Goal: Communication & Community: Answer question/provide support

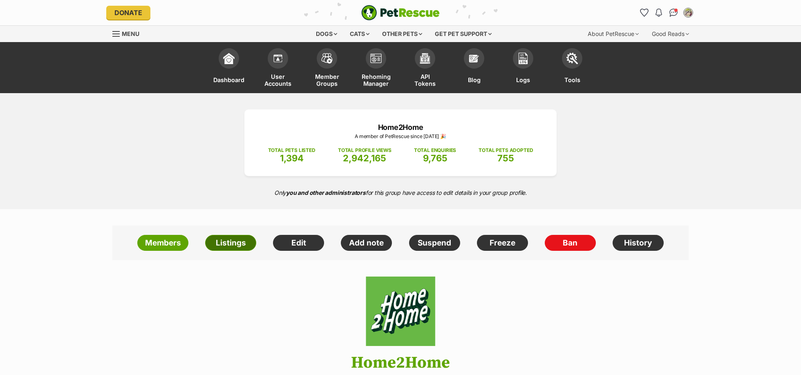
click at [241, 243] on link "Listings" at bounding box center [230, 243] width 51 height 16
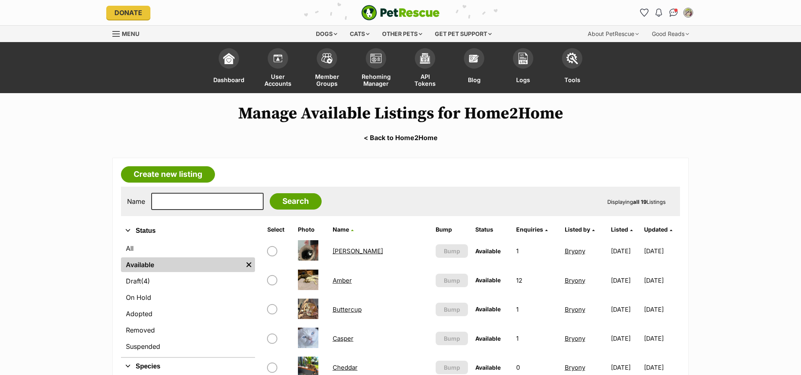
click at [343, 280] on link "Amber" at bounding box center [341, 281] width 19 height 8
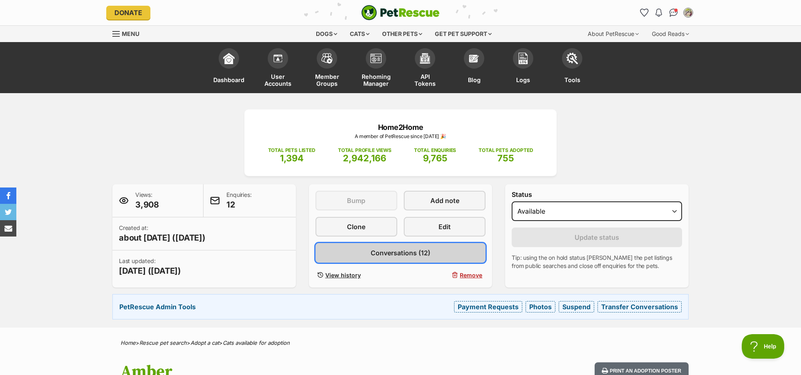
click at [446, 254] on link "Conversations (12)" at bounding box center [400, 253] width 170 height 20
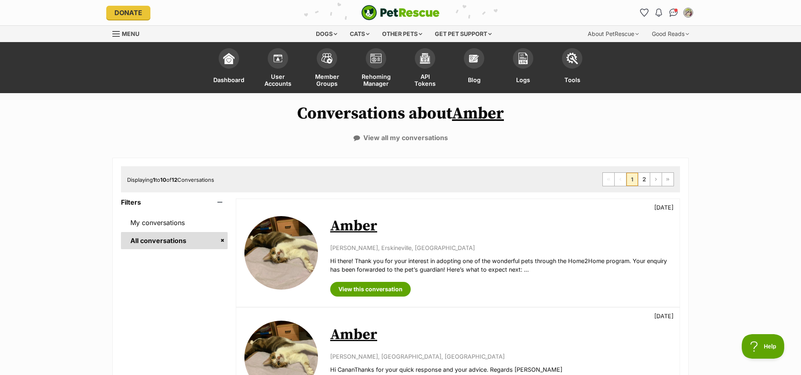
click at [355, 228] on link "Amber" at bounding box center [353, 226] width 47 height 18
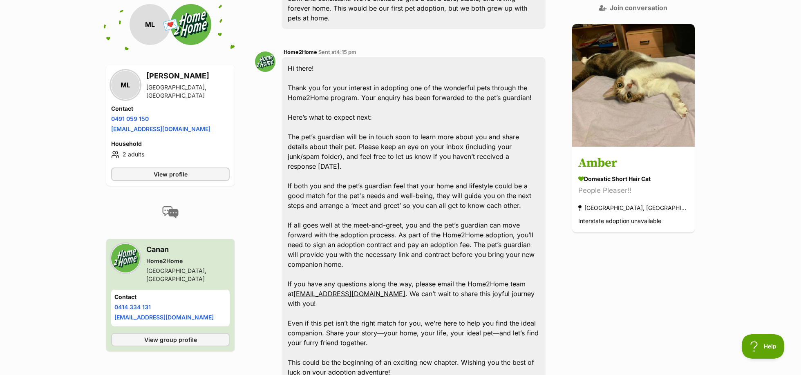
scroll to position [96, 0]
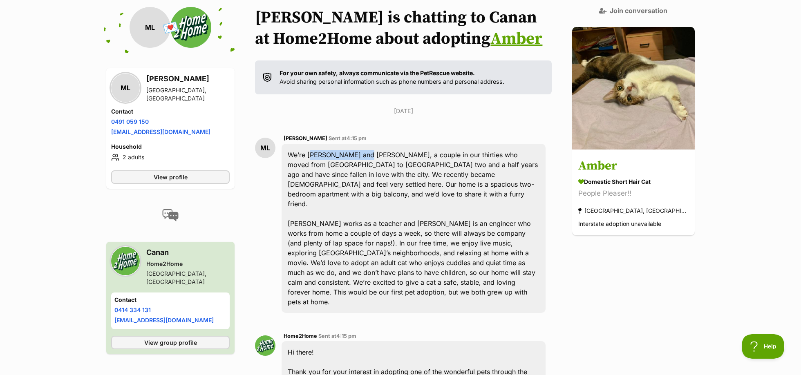
drag, startPoint x: 313, startPoint y: 154, endPoint x: 363, endPoint y: 153, distance: 49.8
click at [363, 153] on div "We’re Cecilia and Marc, a couple in our thirties who moved from Barcelona to Sy…" at bounding box center [413, 228] width 264 height 169
copy div "Cecilia and Marc"
